Goal: Task Accomplishment & Management: Use online tool/utility

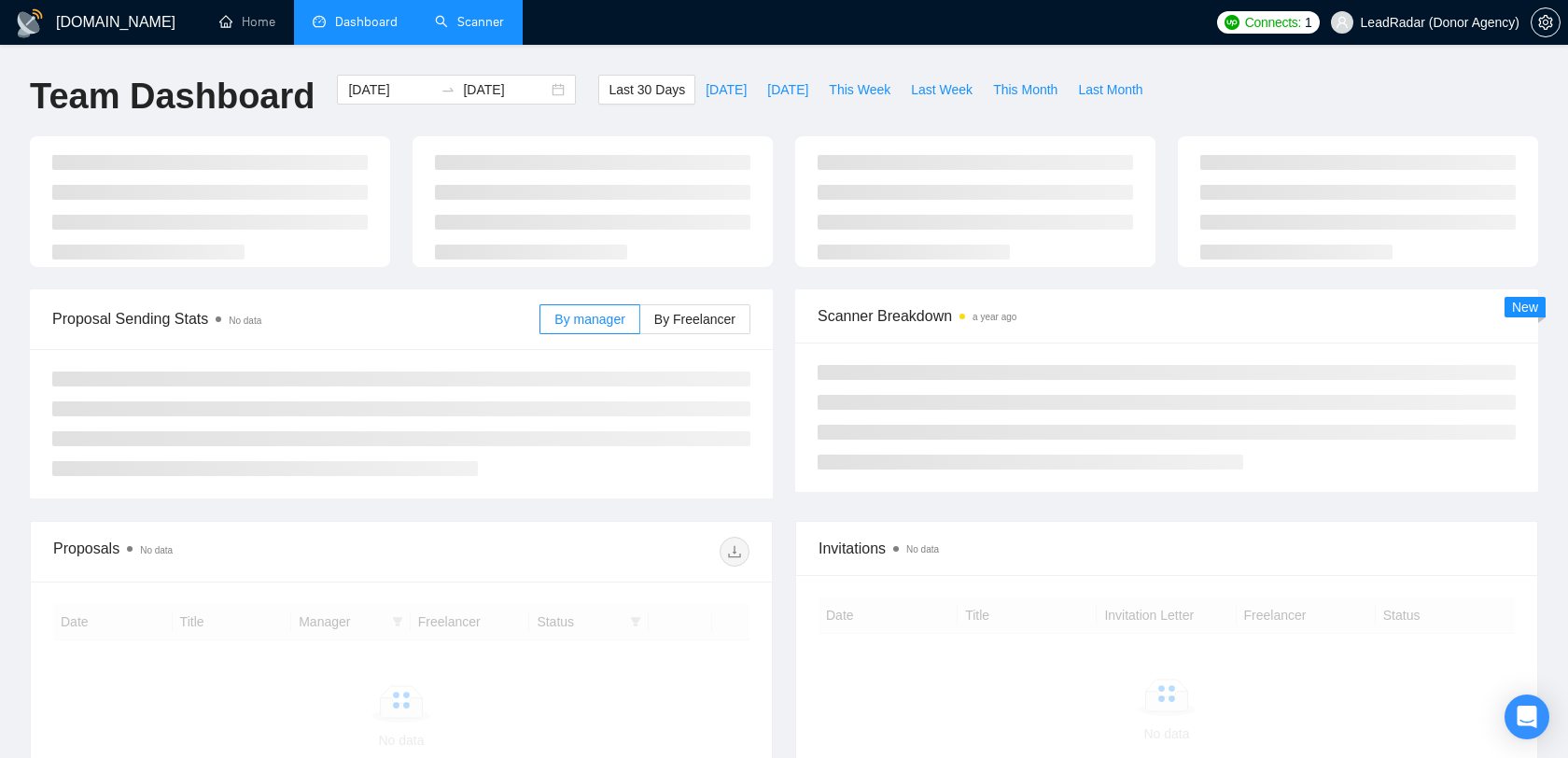
click at [497, 30] on link "Scanner" at bounding box center [469, 22] width 69 height 16
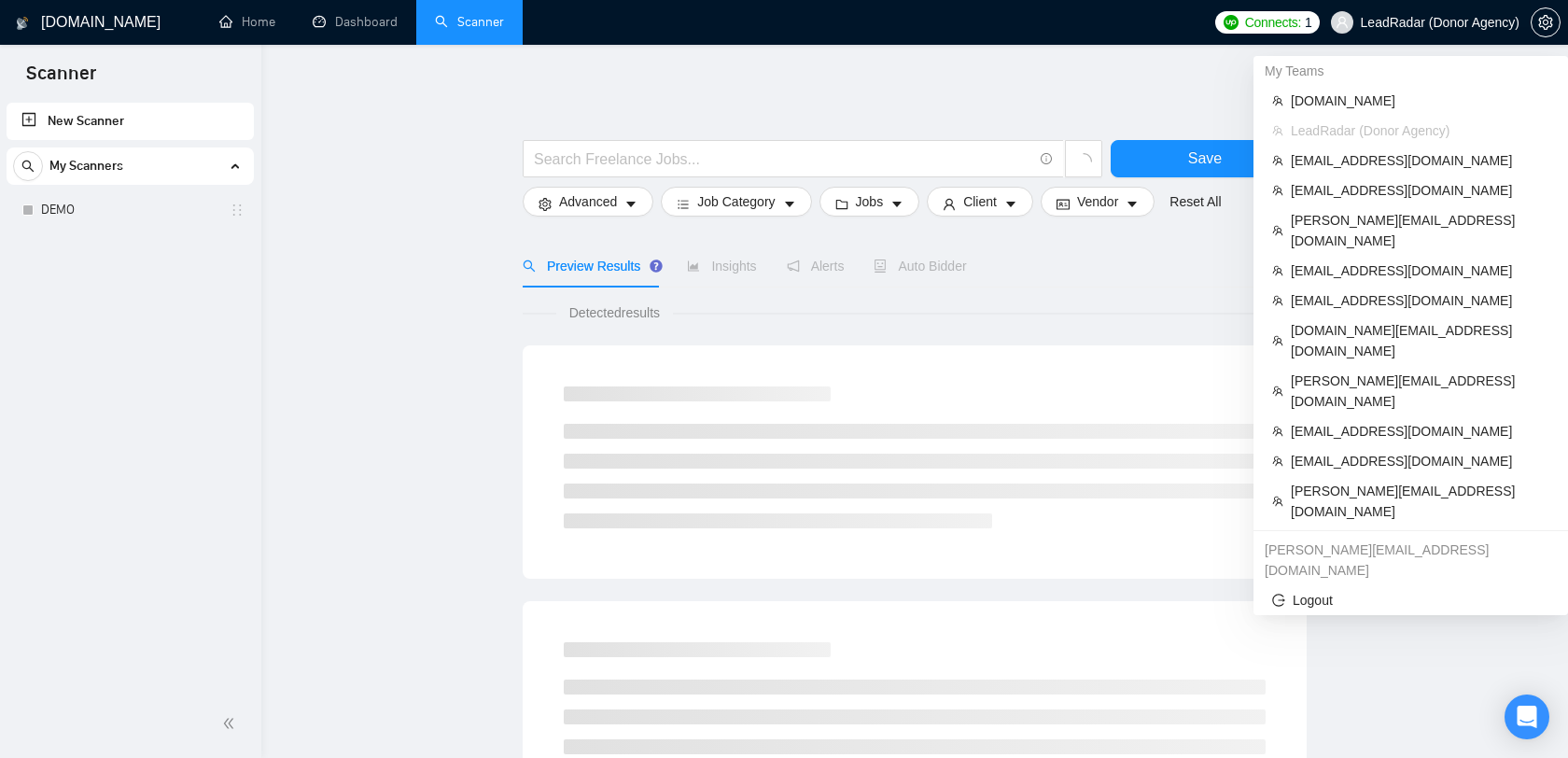
click at [1428, 23] on span "LeadRadar (Donor Agency)" at bounding box center [1440, 23] width 159 height 0
click at [1379, 158] on span "[EMAIL_ADDRESS][DOMAIN_NAME]" at bounding box center [1420, 160] width 259 height 21
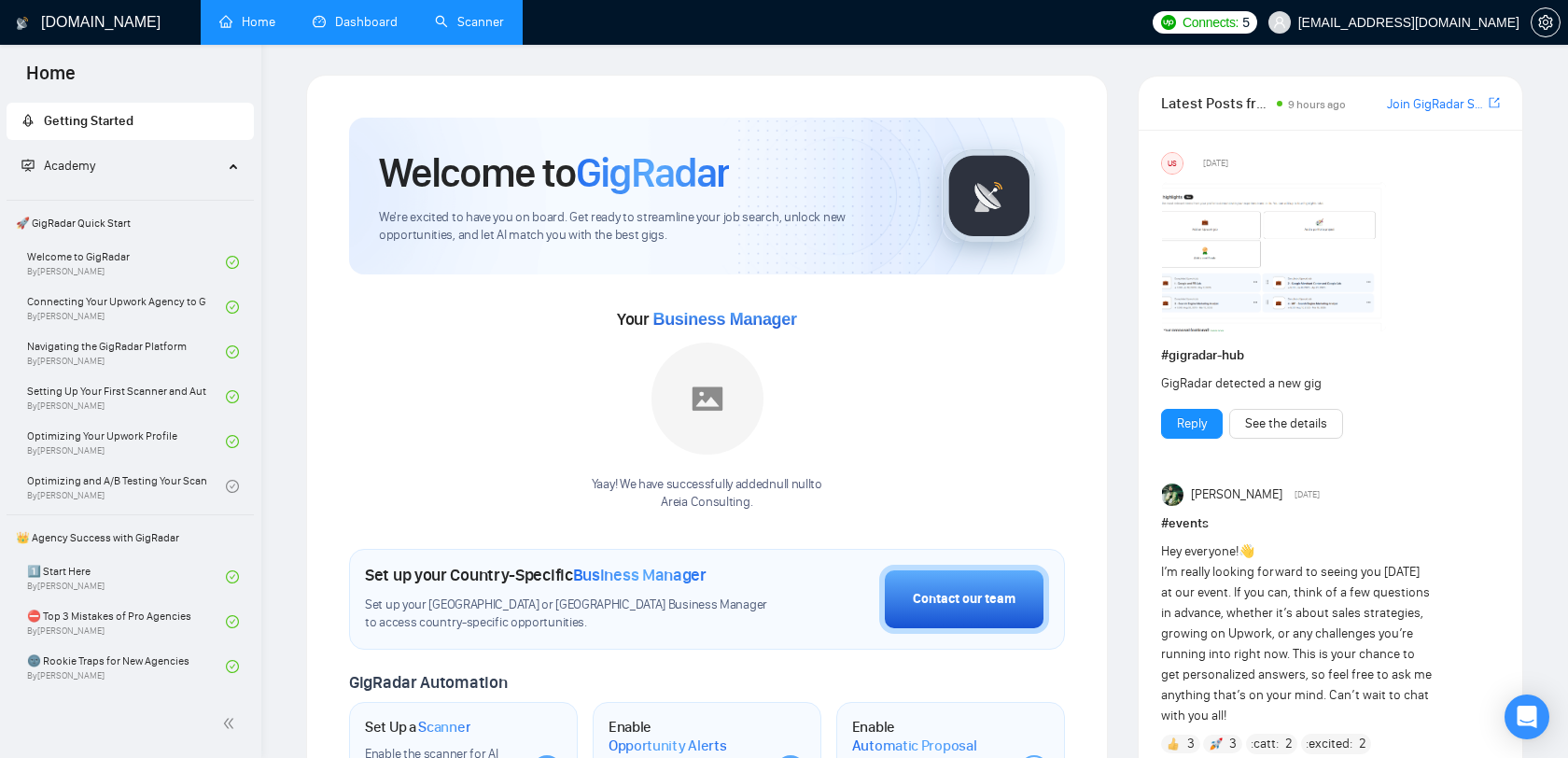
click at [368, 17] on link "Dashboard" at bounding box center [355, 22] width 85 height 16
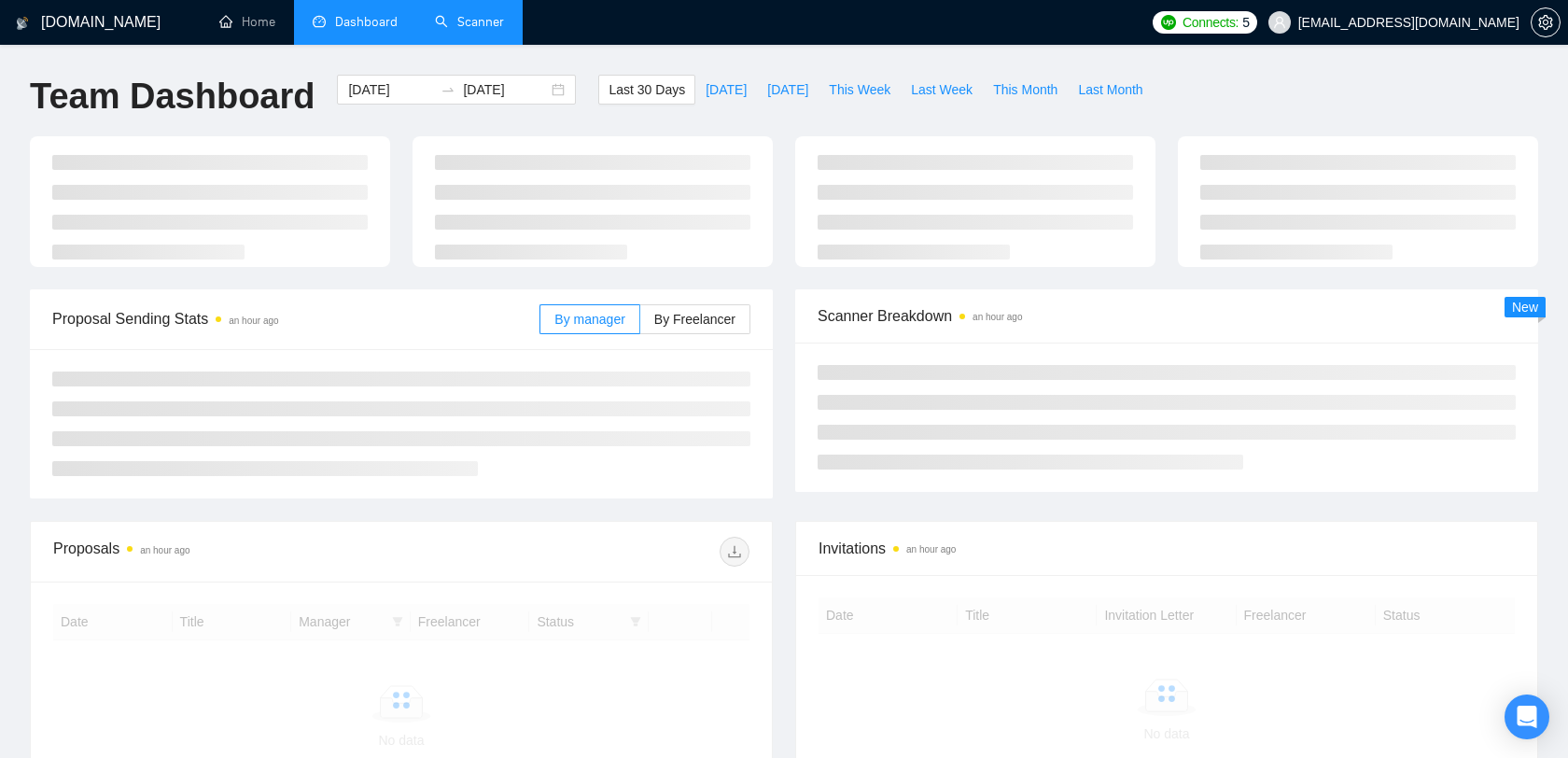
click at [443, 30] on link "Scanner" at bounding box center [469, 22] width 69 height 16
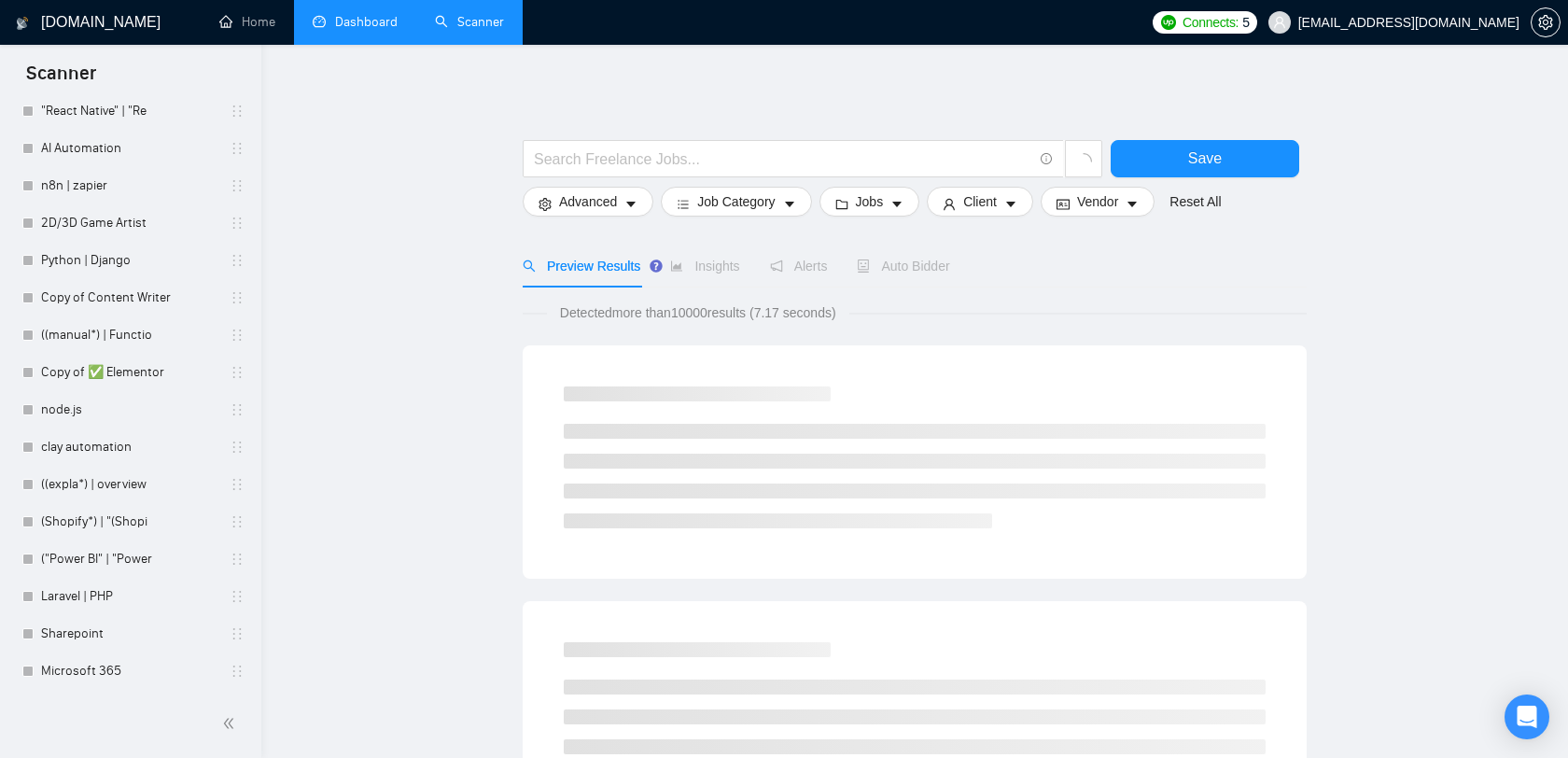
scroll to position [1032, 0]
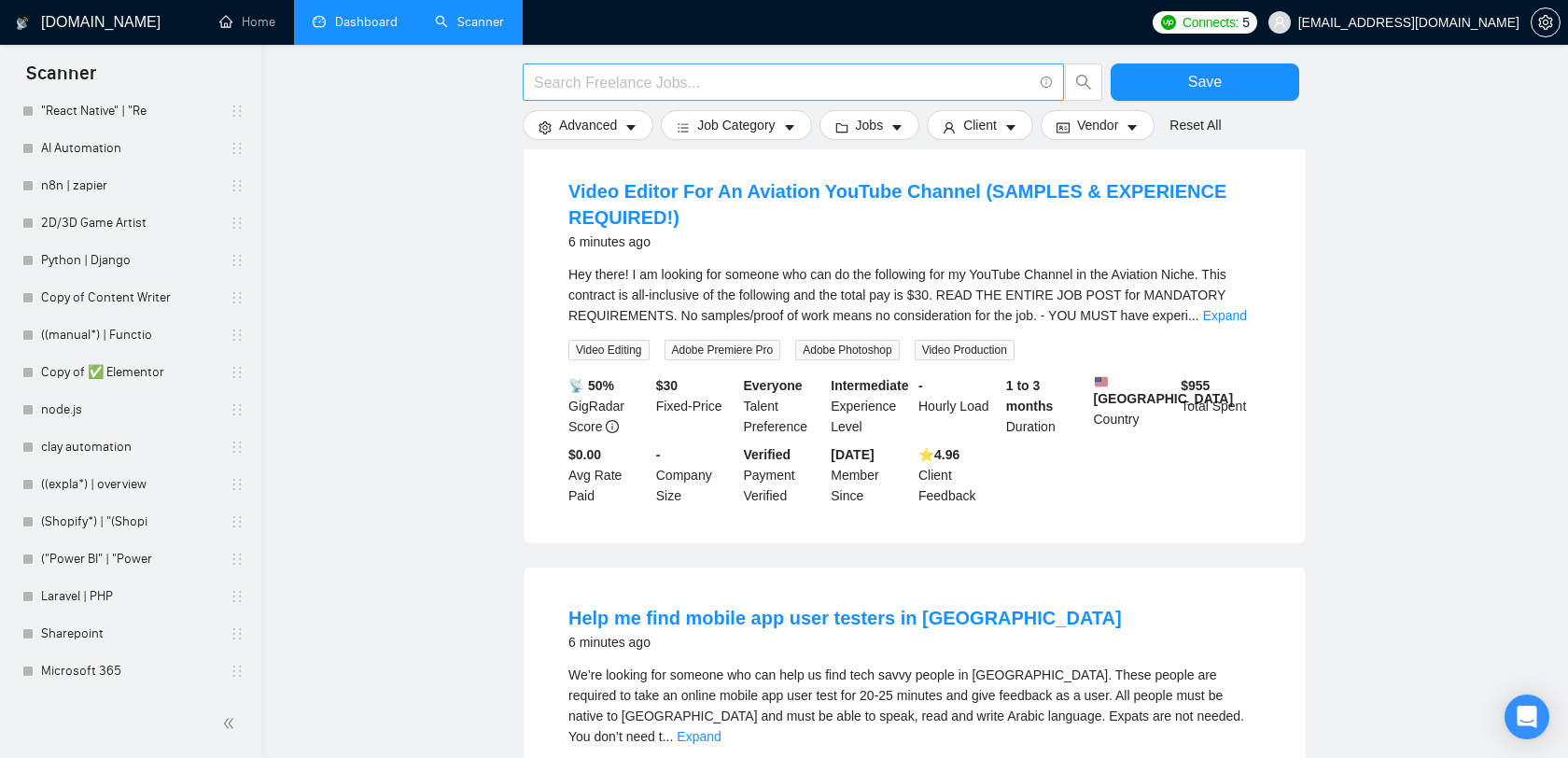
click at [985, 73] on input "text" at bounding box center [783, 82] width 498 height 24
type input "paralegal"
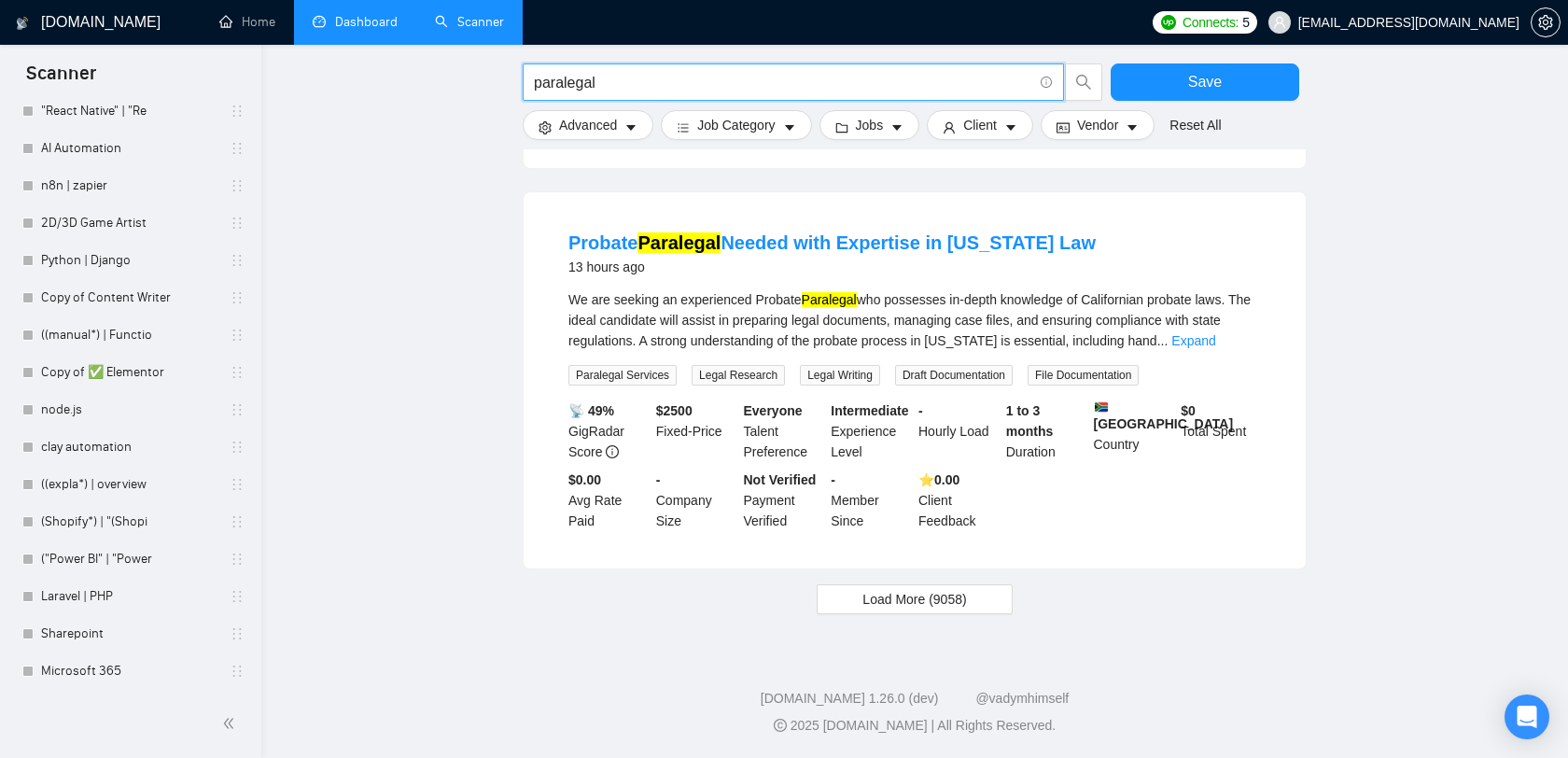
scroll to position [1808, 0]
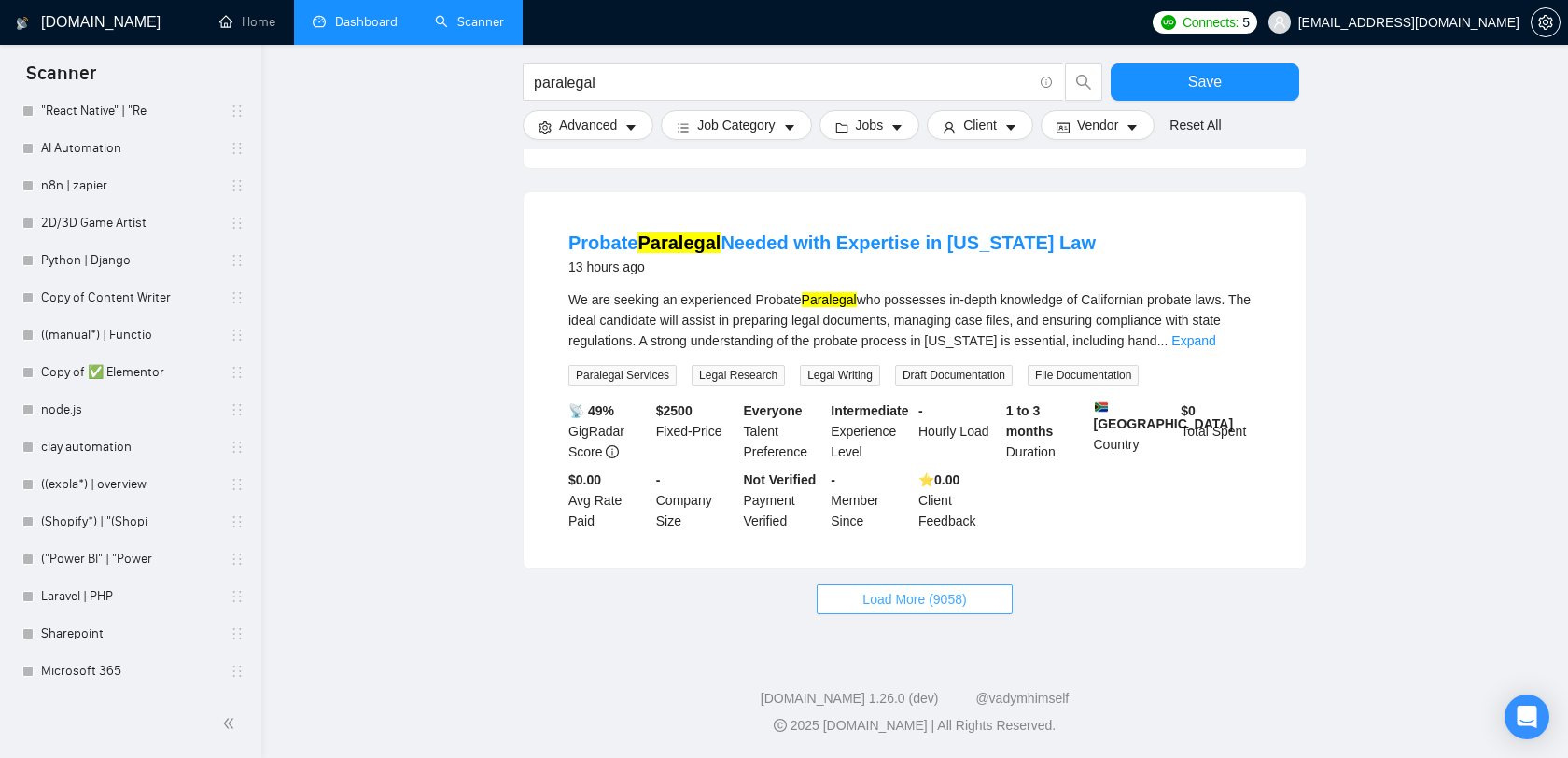
click at [979, 598] on button "Load More (9058)" at bounding box center [914, 599] width 195 height 30
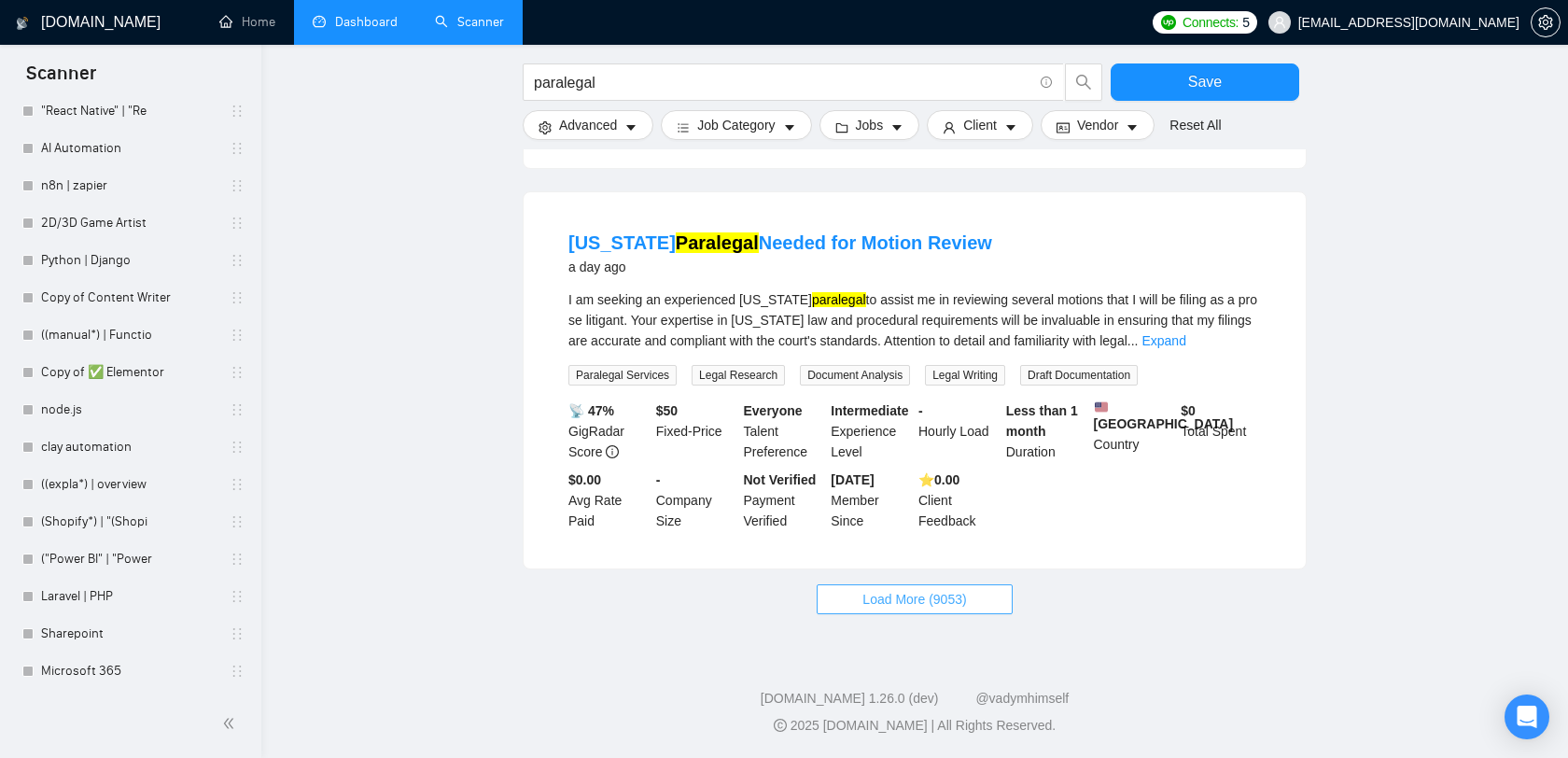
scroll to position [3899, 0]
